Goal: Use online tool/utility: Utilize a website feature to perform a specific function

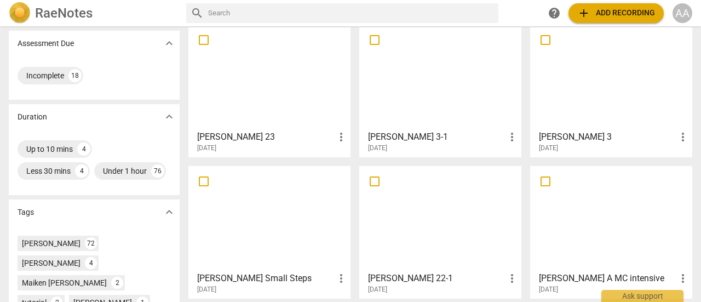
scroll to position [200, 0]
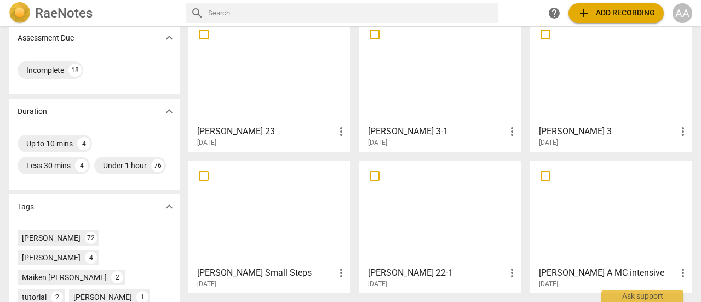
click at [592, 100] on div at bounding box center [611, 71] width 154 height 97
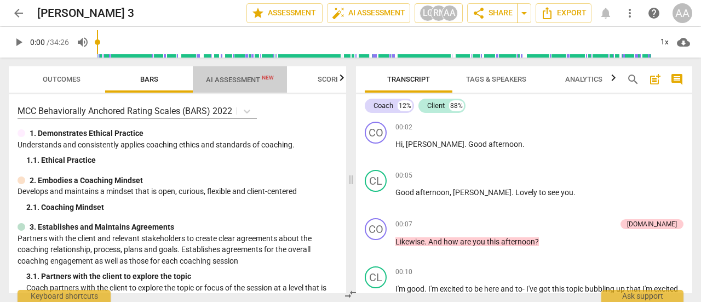
click at [248, 83] on span "AI Assessment New" at bounding box center [240, 80] width 68 height 8
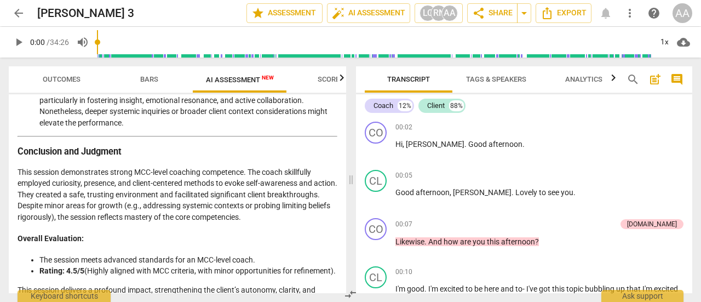
scroll to position [1973, 0]
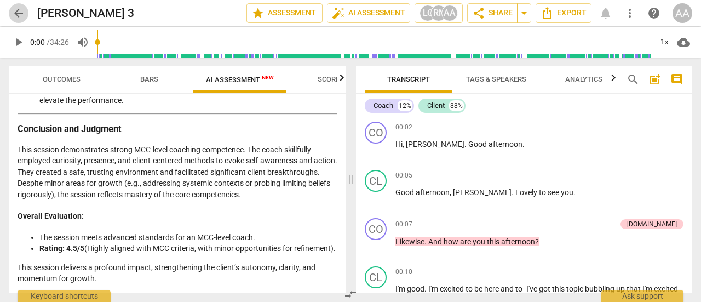
click at [22, 20] on button "arrow_back" at bounding box center [19, 13] width 20 height 20
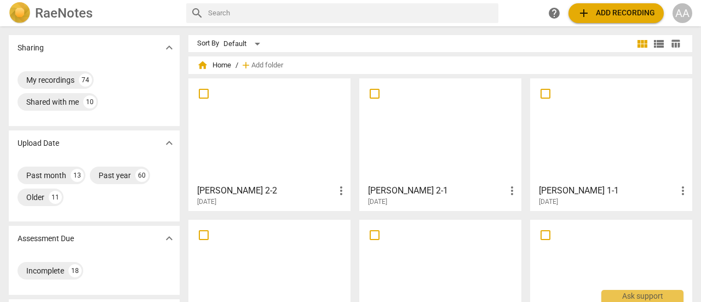
click at [482, 262] on div at bounding box center [440, 271] width 154 height 97
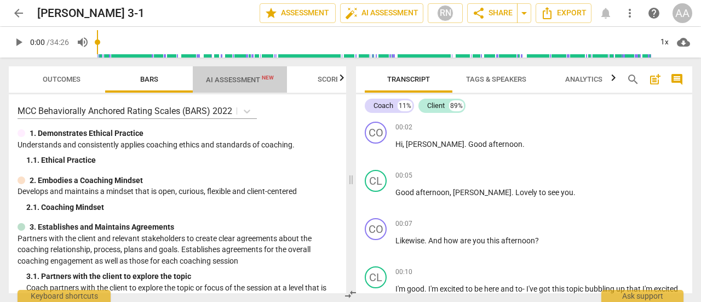
click at [244, 76] on span "AI Assessment New" at bounding box center [240, 80] width 68 height 8
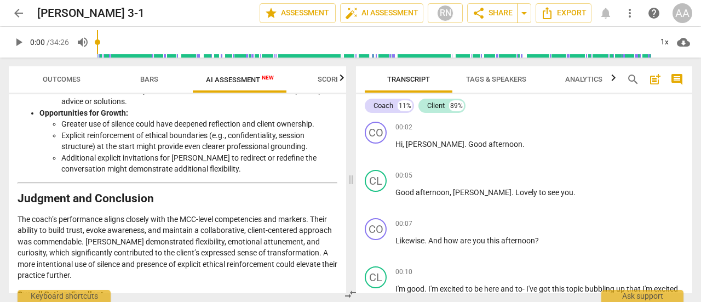
scroll to position [1889, 0]
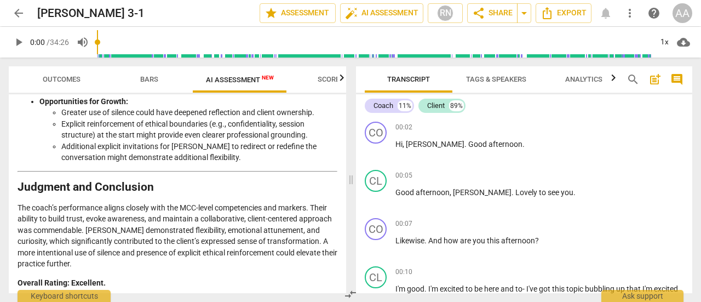
click at [16, 12] on span "arrow_back" at bounding box center [18, 13] width 13 height 13
